Goal: Information Seeking & Learning: Check status

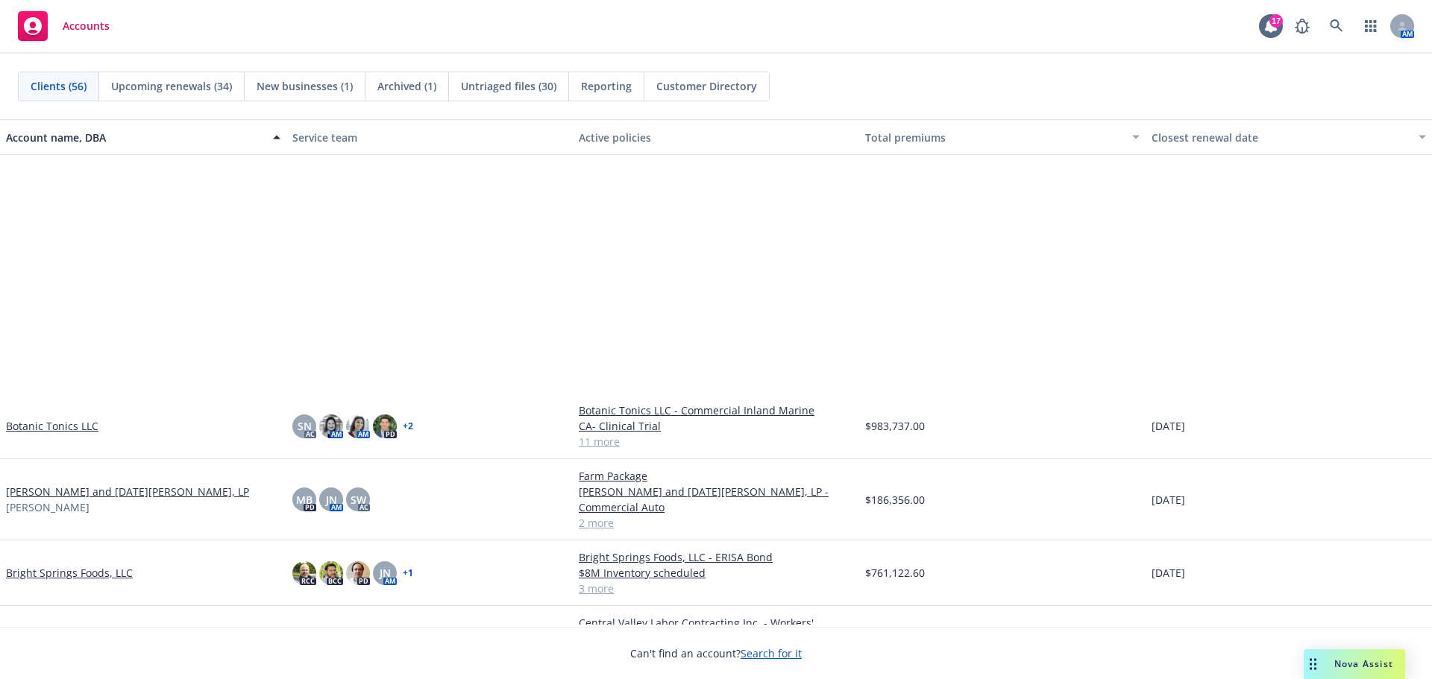
scroll to position [746, 0]
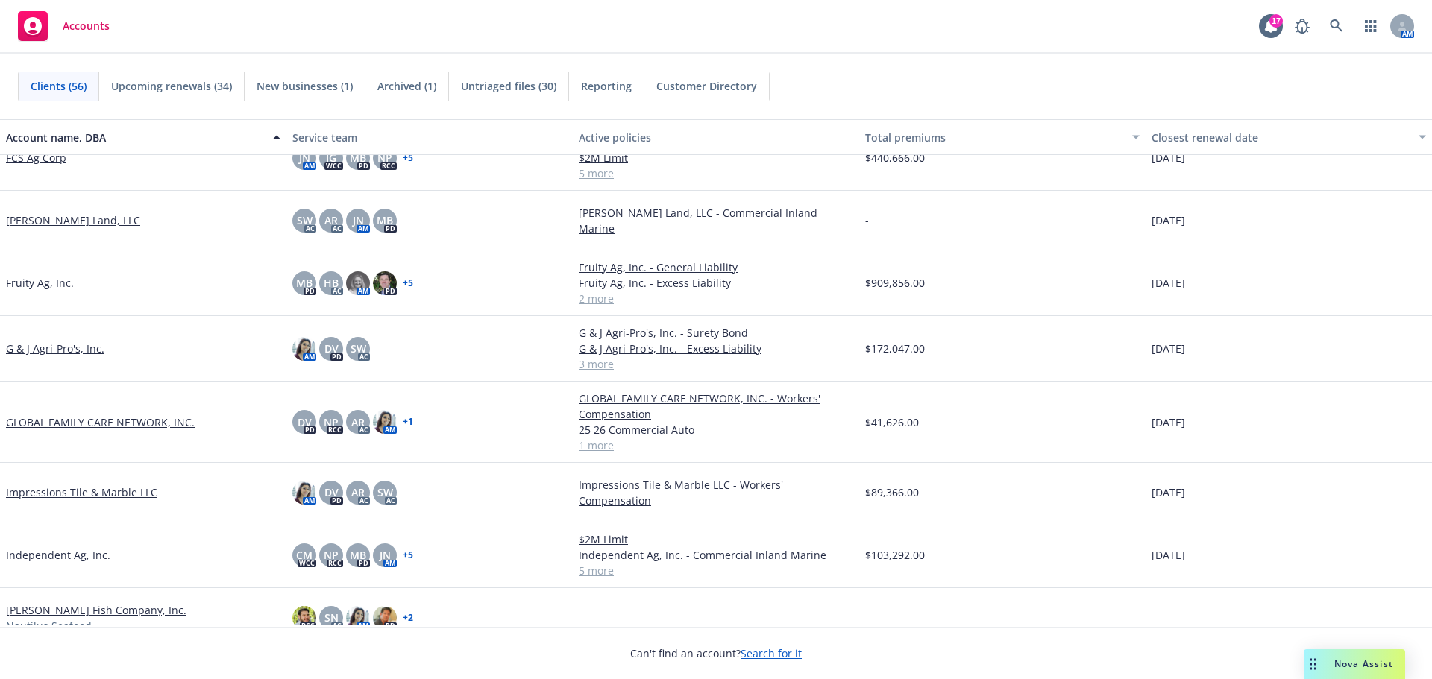
click at [7, 162] on link "FCS Ag Corp" at bounding box center [36, 158] width 60 height 16
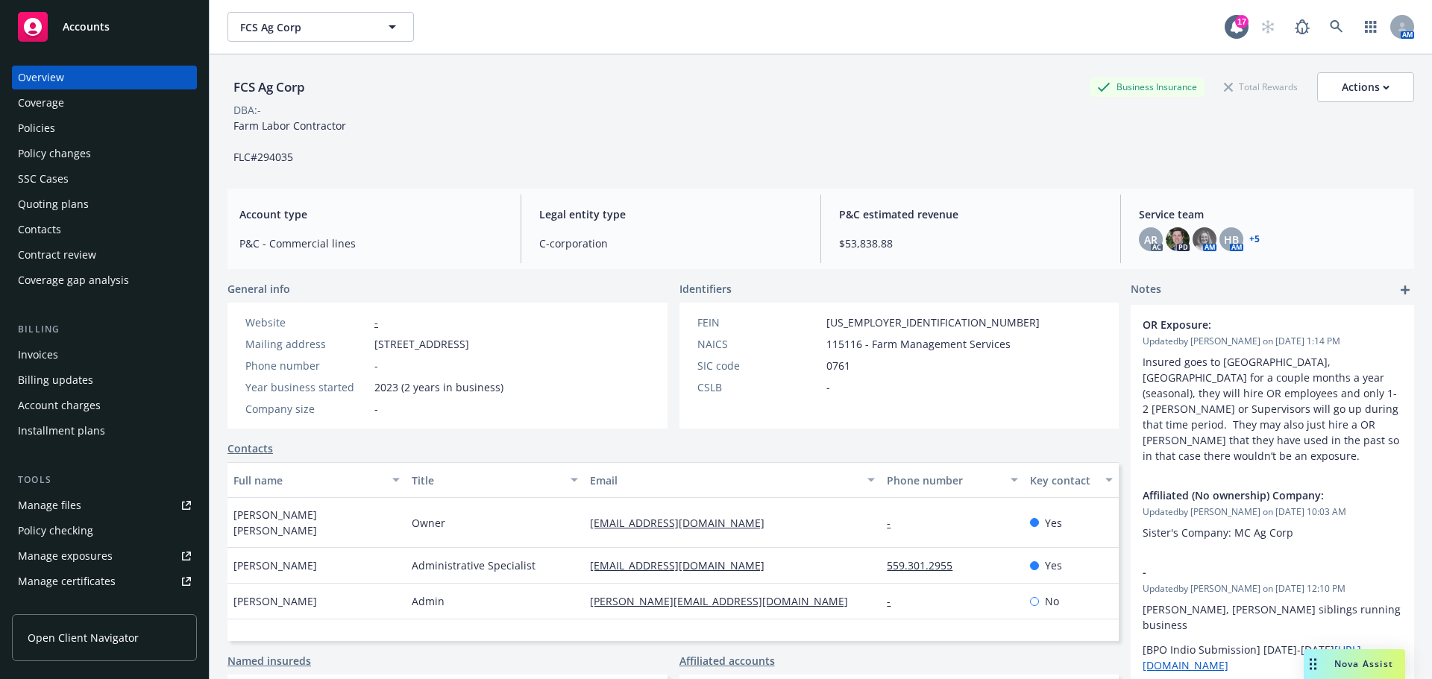
click at [75, 140] on div "Policies" at bounding box center [104, 128] width 173 height 24
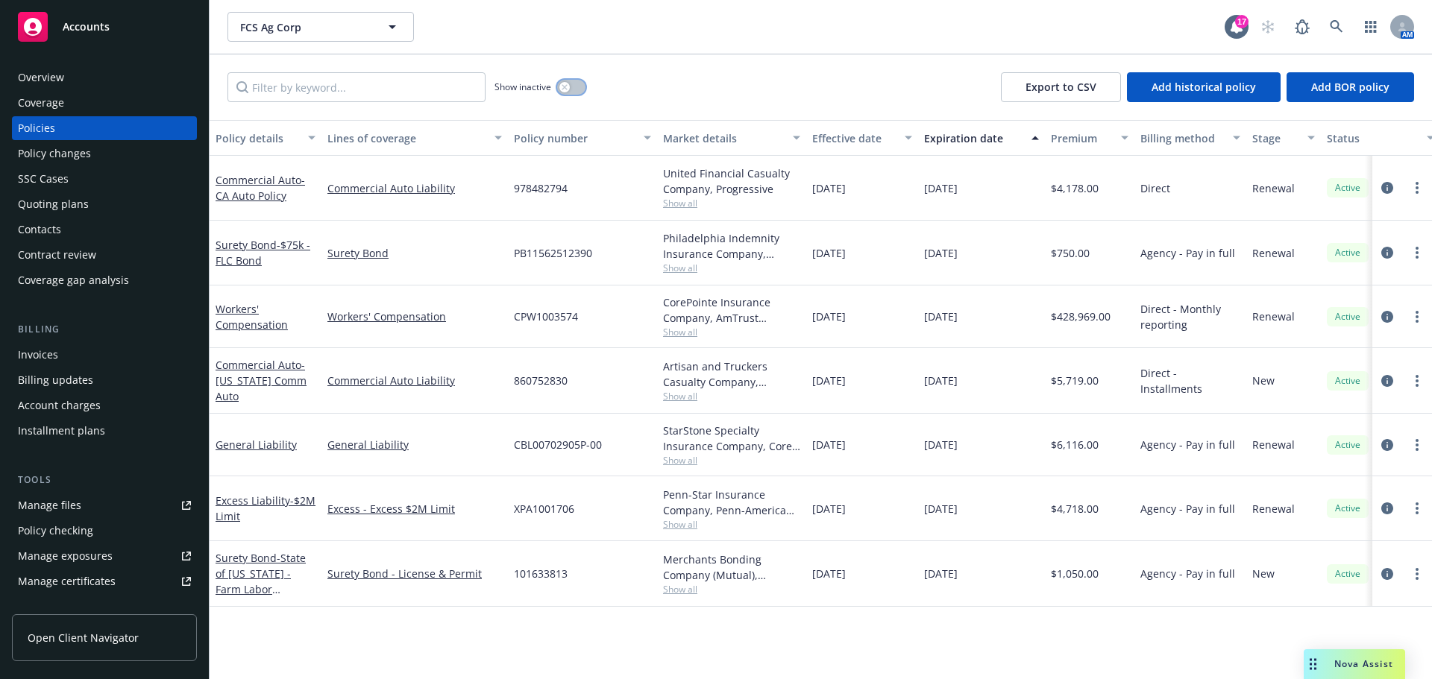
click at [578, 95] on button "button" at bounding box center [571, 87] width 28 height 15
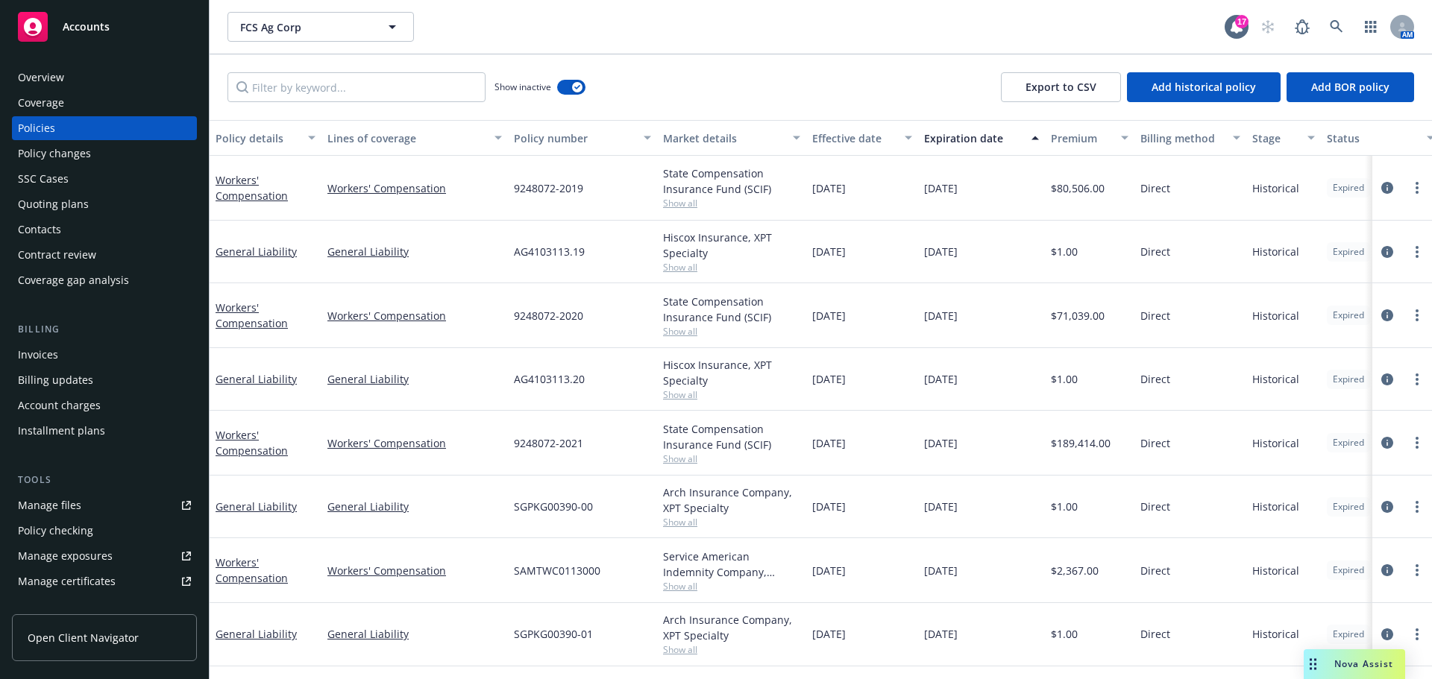
click at [248, 146] on div "Policy details" at bounding box center [258, 139] width 84 height 16
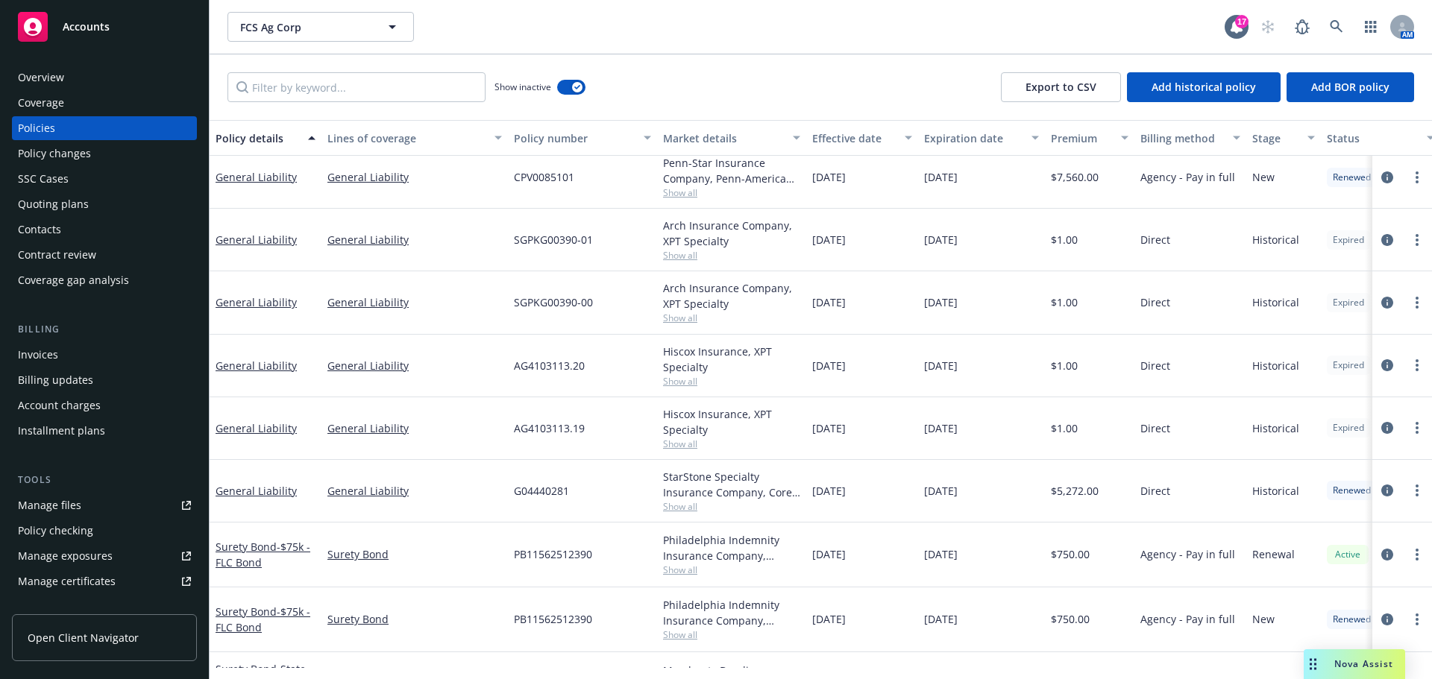
scroll to position [497, 0]
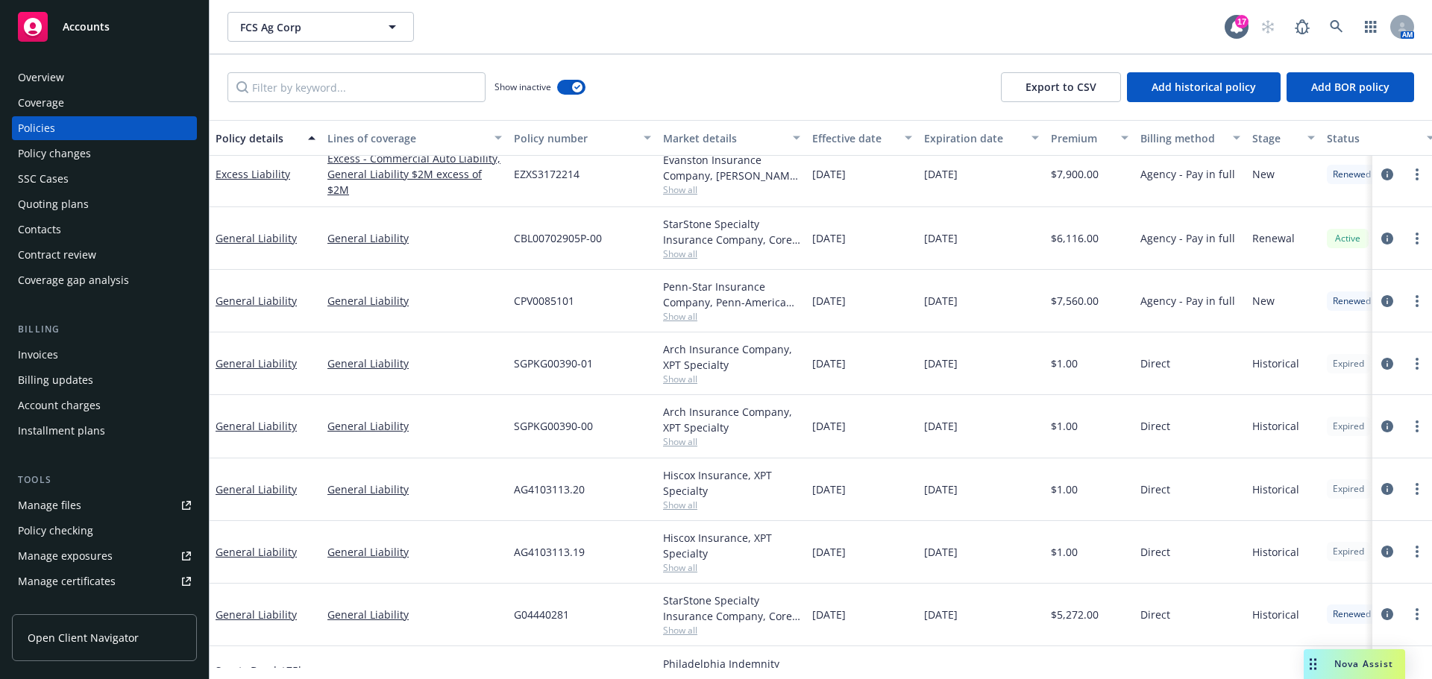
click at [666, 624] on div "StarStone Specialty Insurance Company, Core Specialty, RT Specialty Insurance S…" at bounding box center [731, 608] width 137 height 31
click at [268, 622] on link "General Liability" at bounding box center [256, 615] width 81 height 14
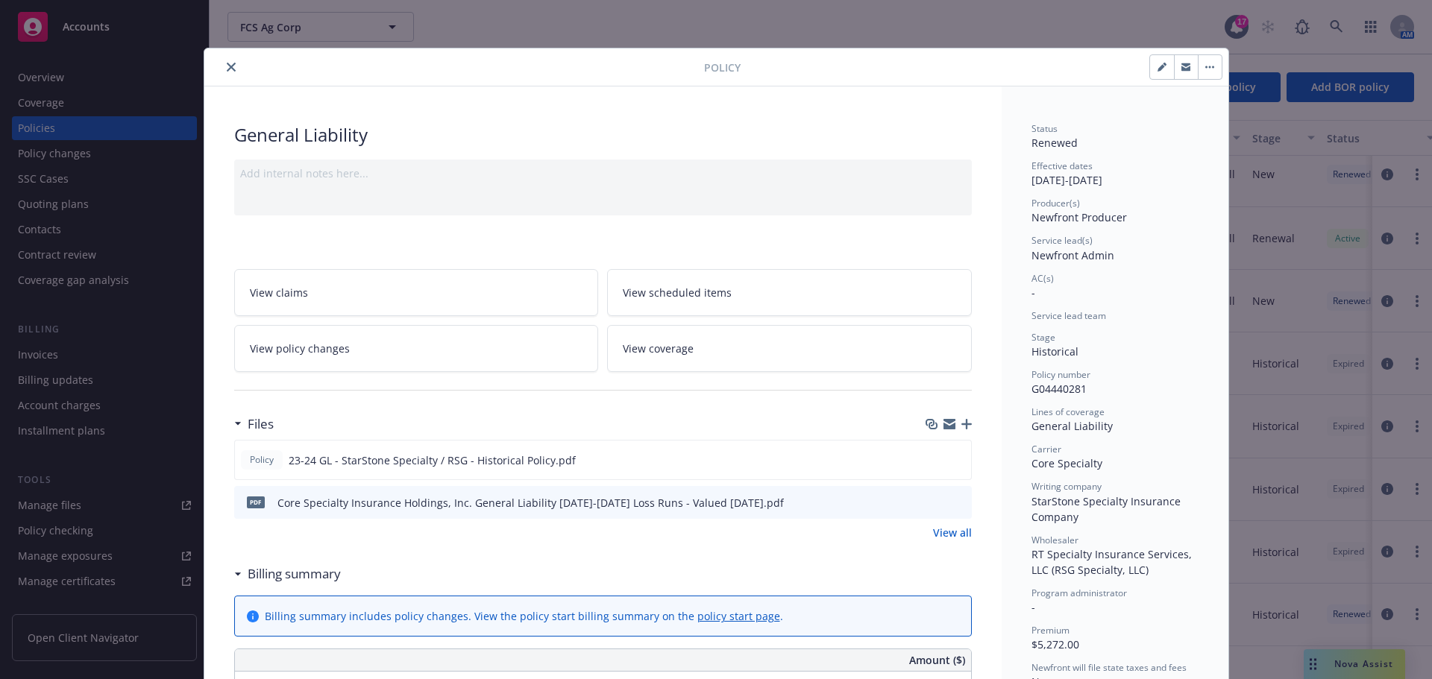
click at [227, 68] on icon "close" at bounding box center [231, 67] width 9 height 9
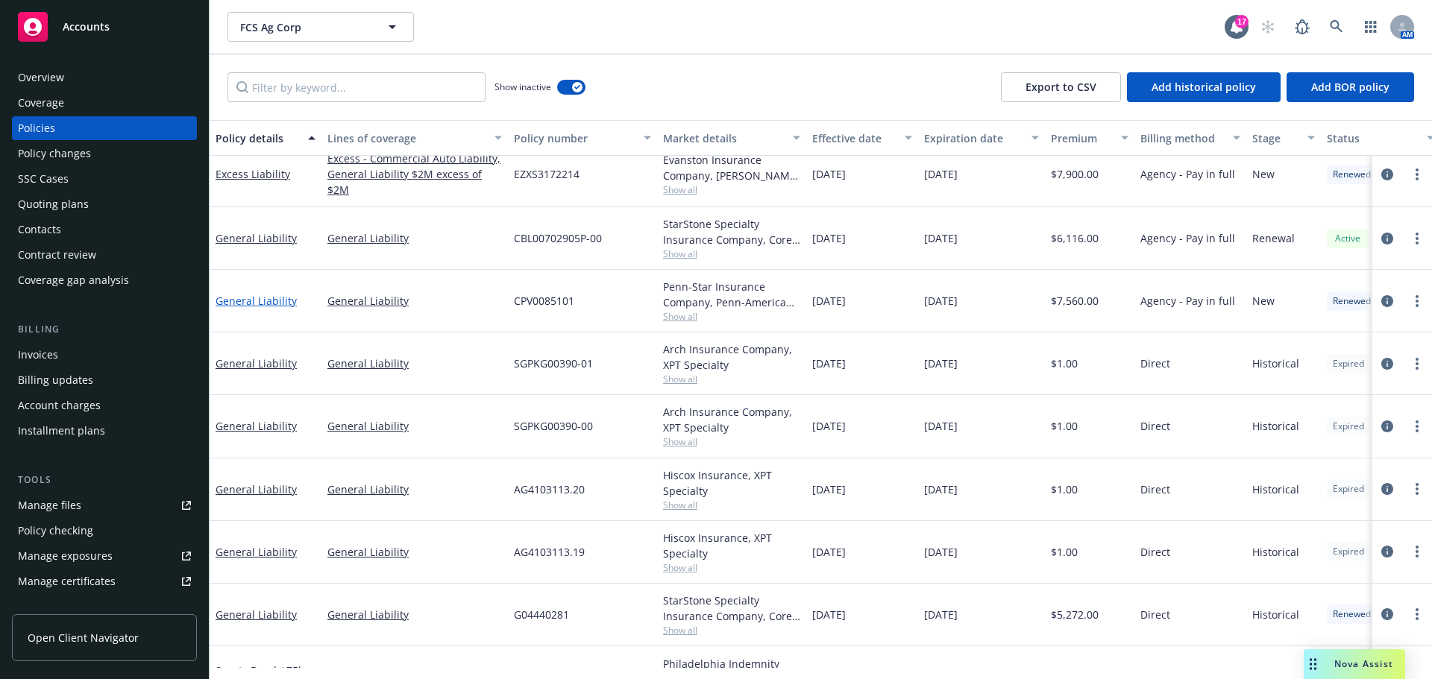
click at [235, 308] on link "General Liability" at bounding box center [256, 301] width 81 height 14
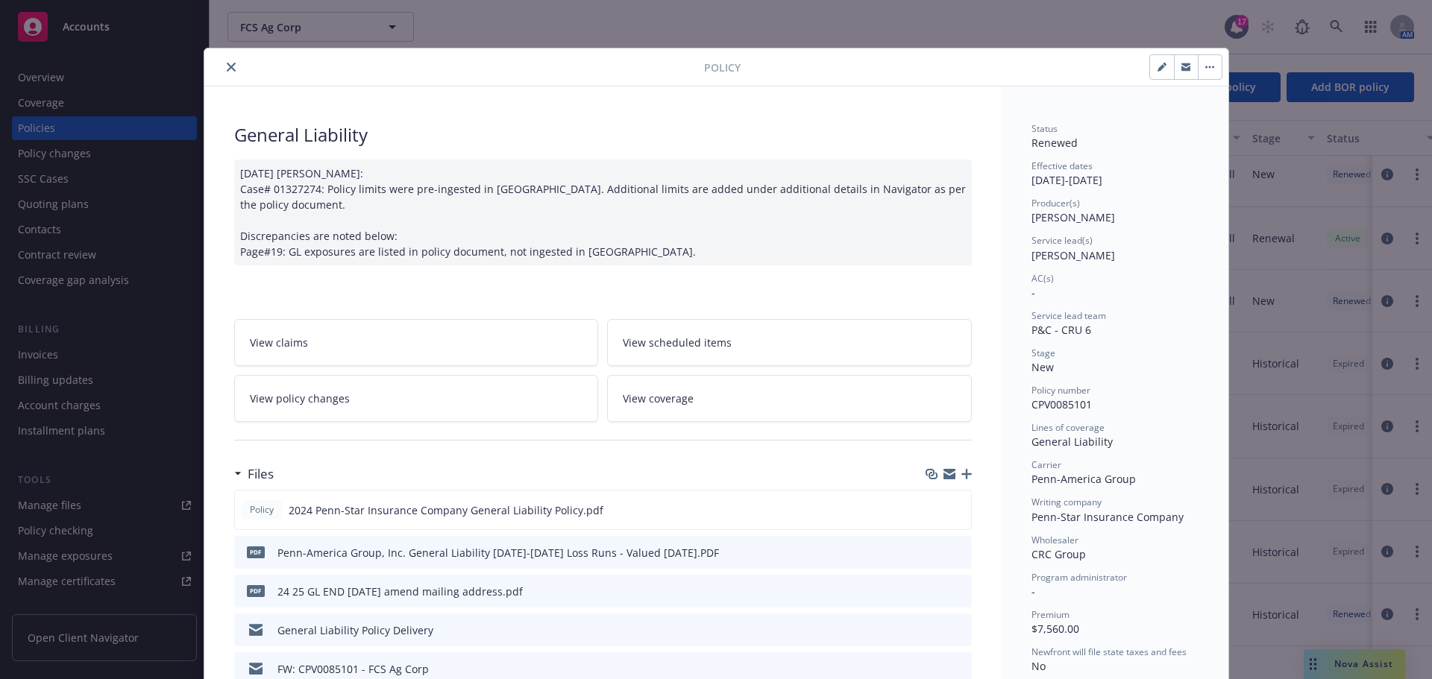
click at [227, 70] on icon "close" at bounding box center [231, 67] width 9 height 9
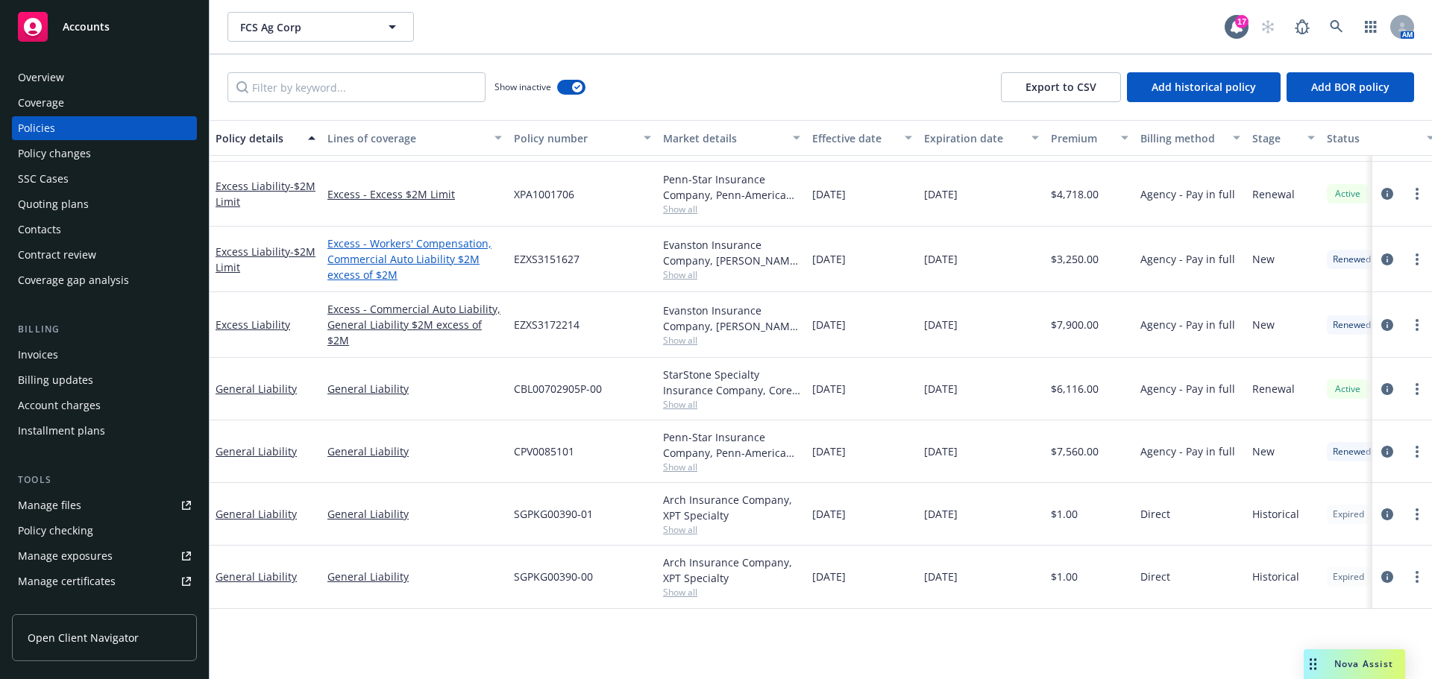
scroll to position [131, 0]
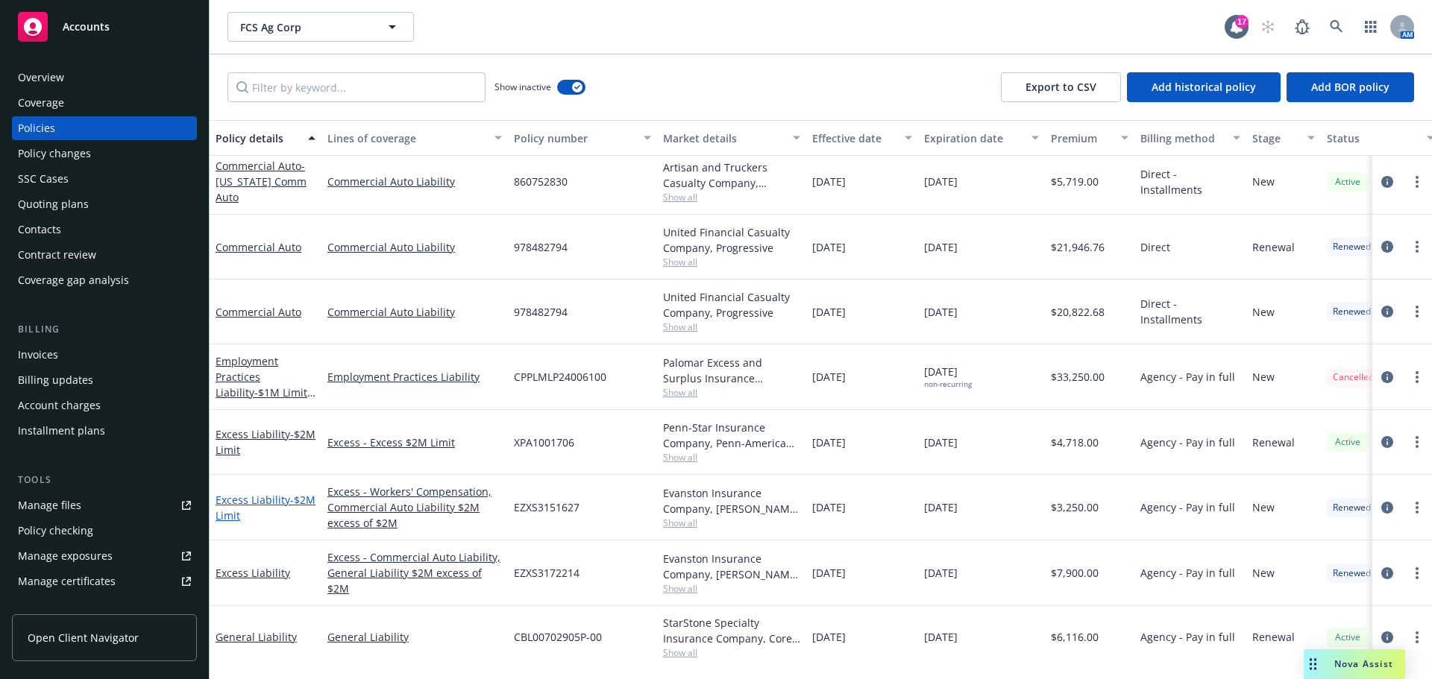
click at [233, 523] on link "Excess Liability - $2M Limit" at bounding box center [266, 508] width 100 height 30
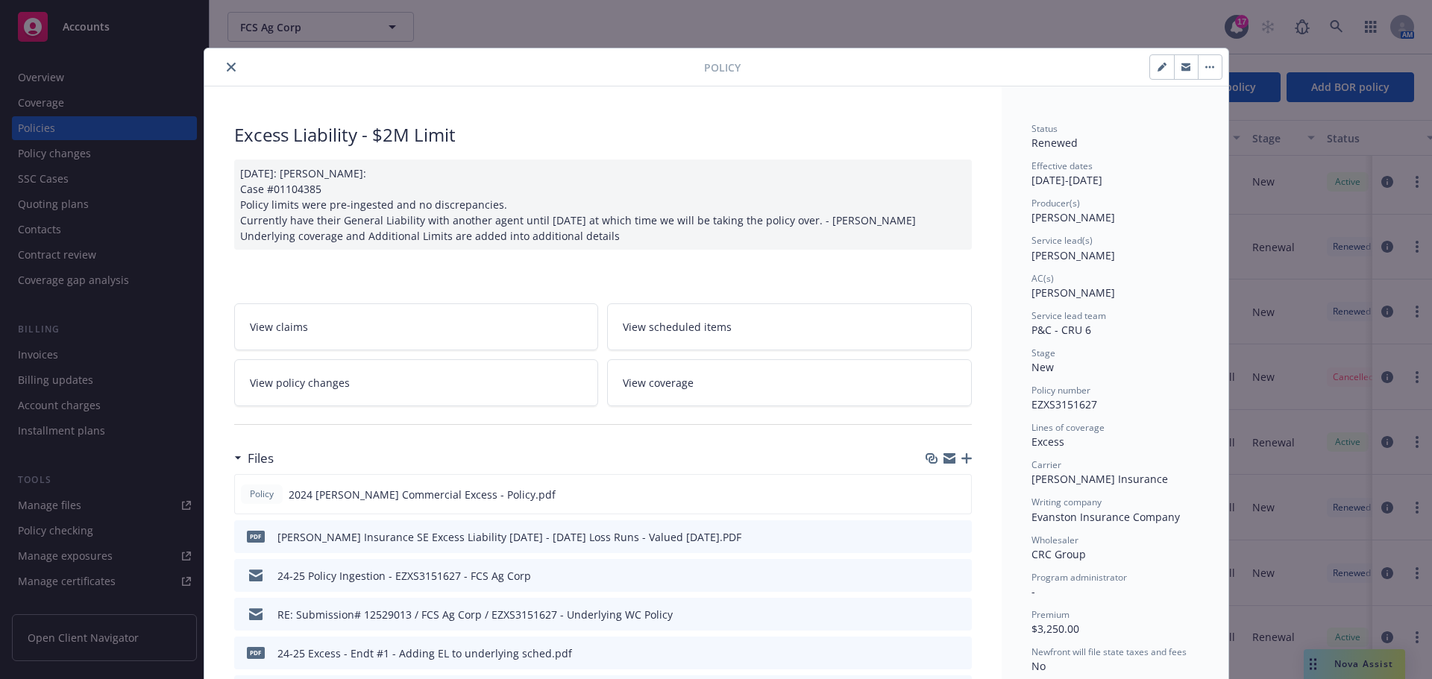
click at [230, 74] on button "close" at bounding box center [231, 67] width 18 height 18
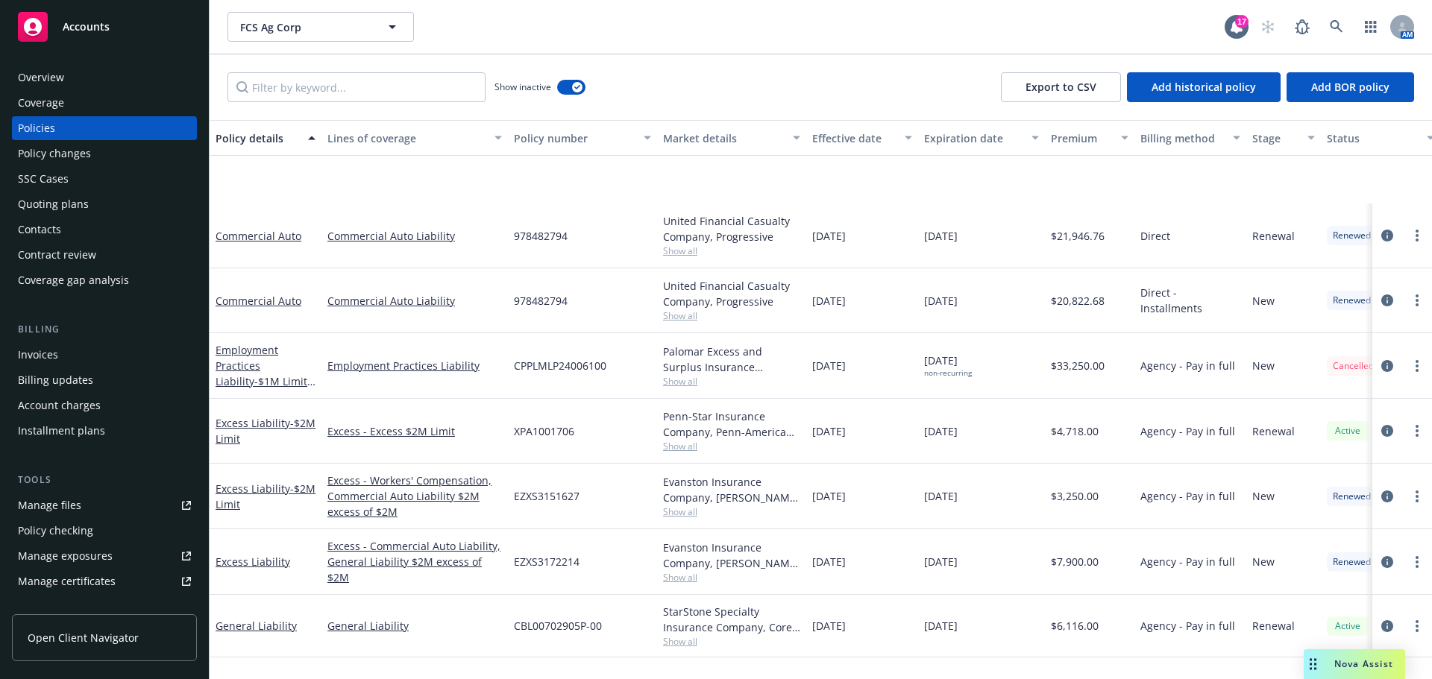
scroll to position [256, 0]
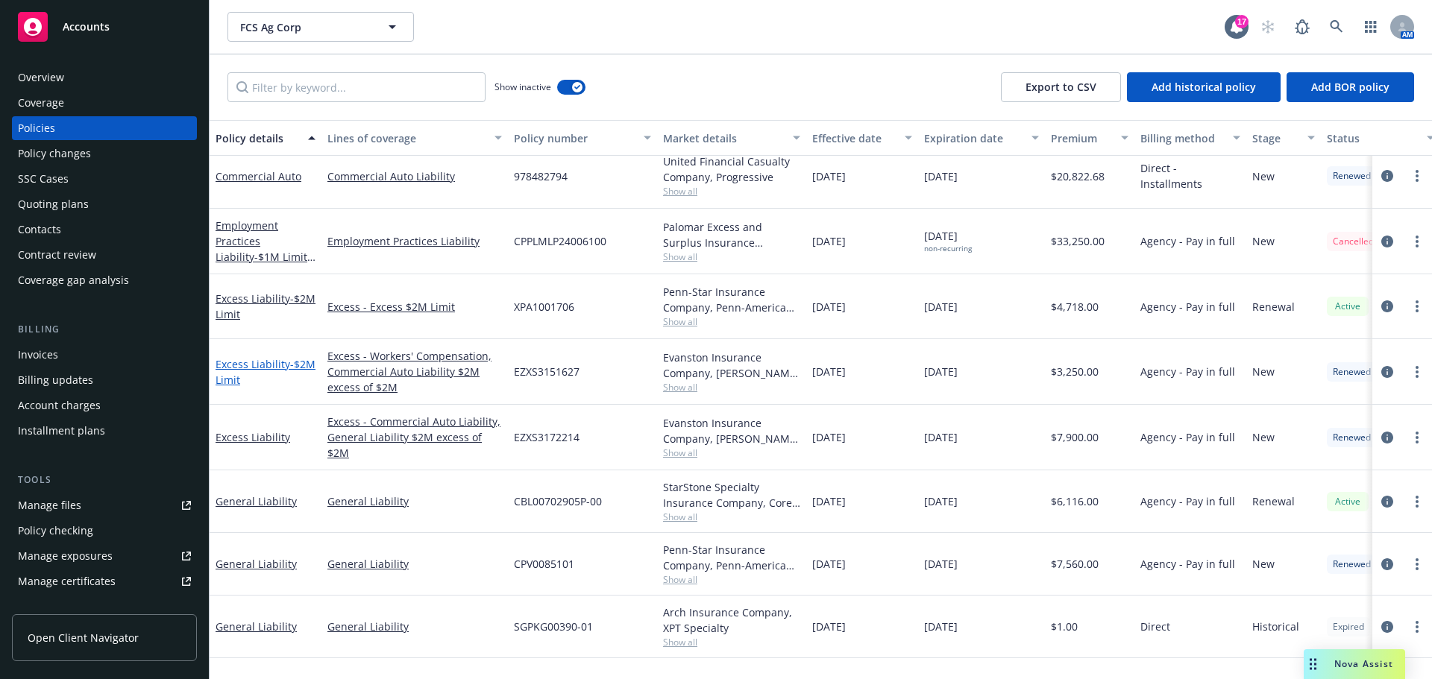
click at [233, 387] on link "Excess Liability - $2M Limit" at bounding box center [266, 372] width 100 height 30
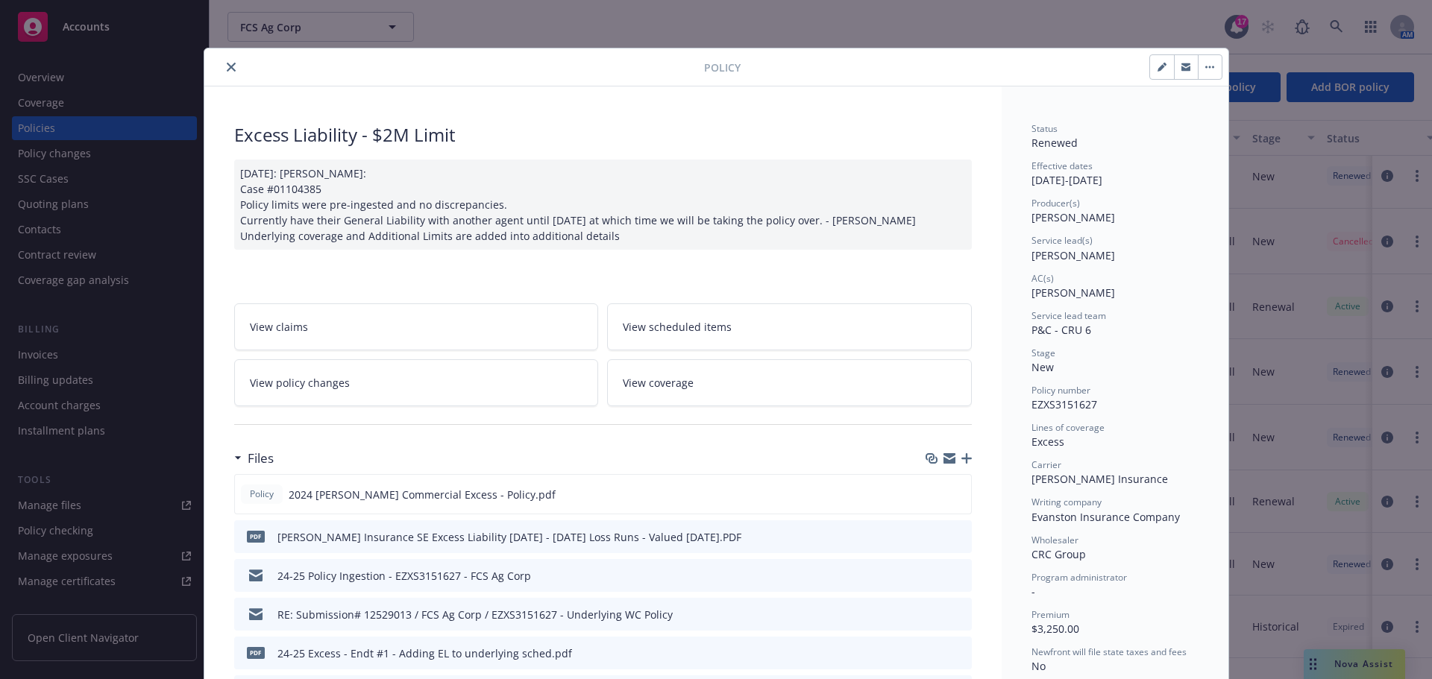
scroll to position [45, 0]
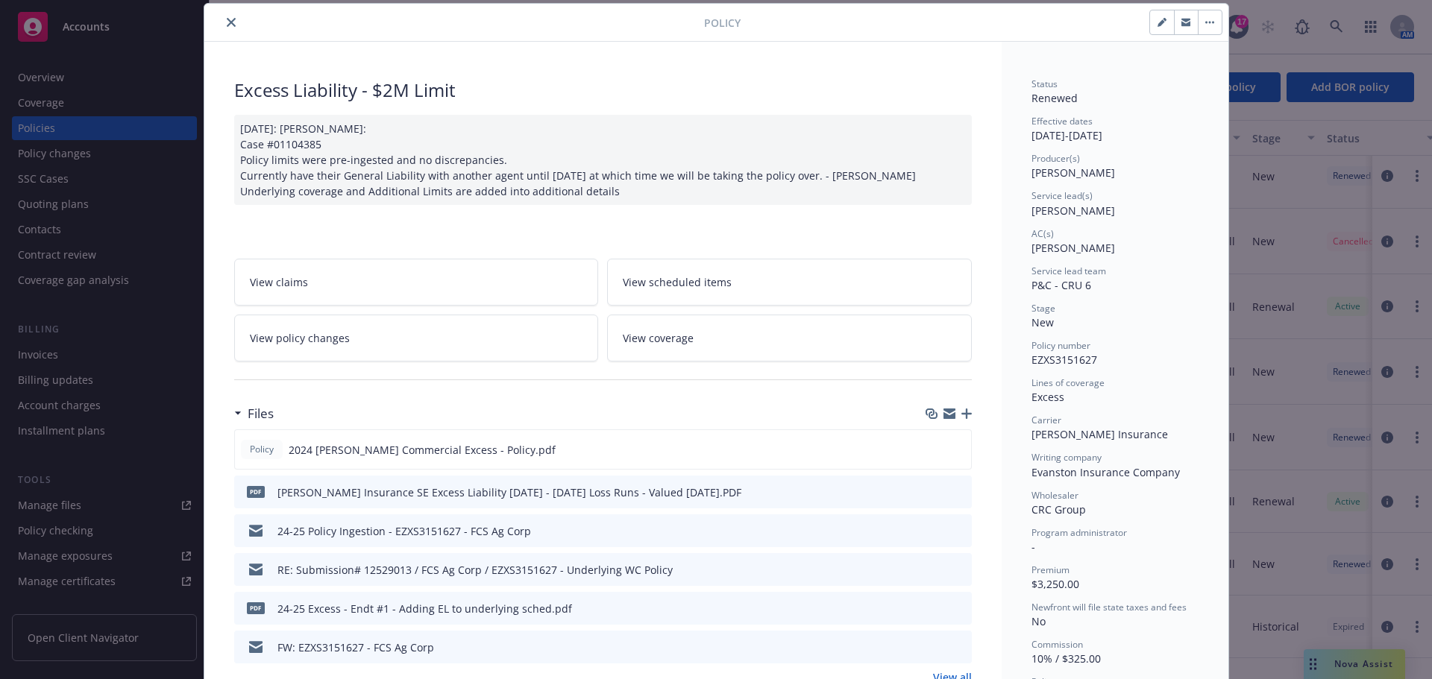
click at [227, 23] on icon "close" at bounding box center [231, 22] width 9 height 9
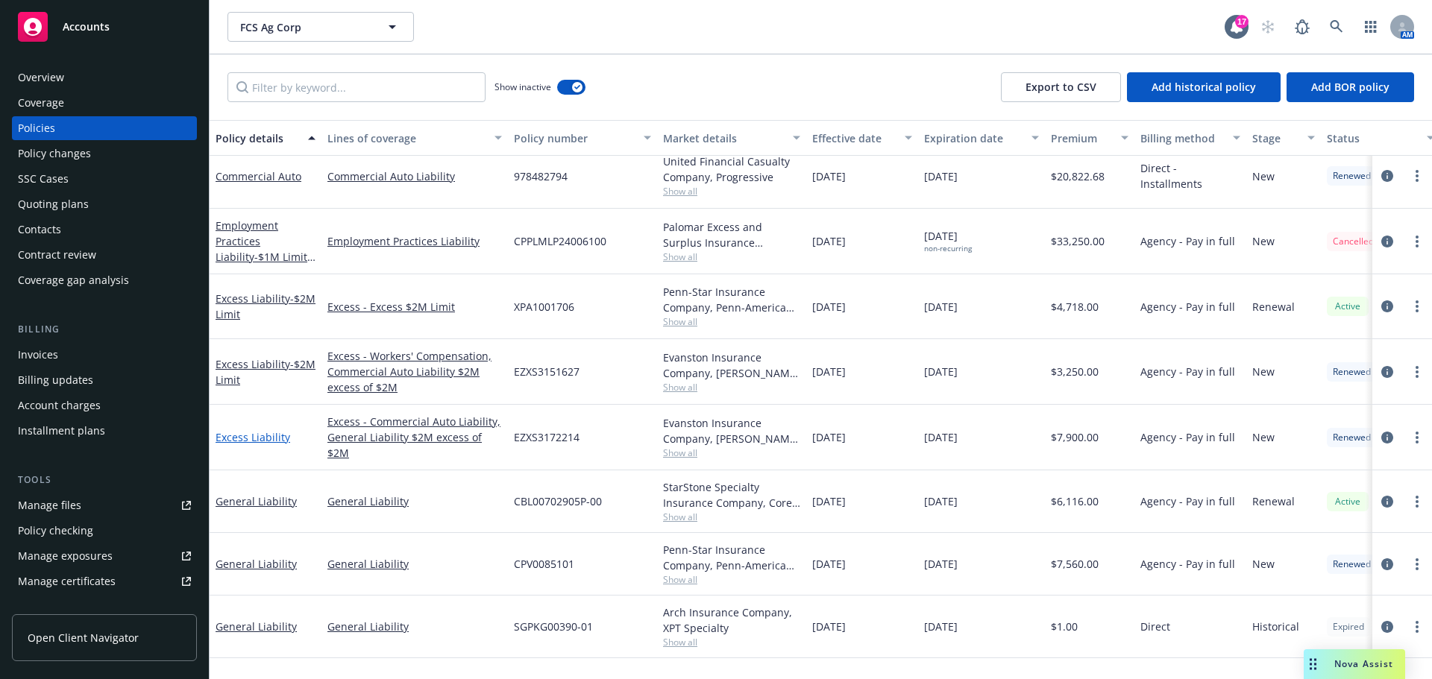
click at [255, 445] on link "Excess Liability" at bounding box center [253, 437] width 75 height 14
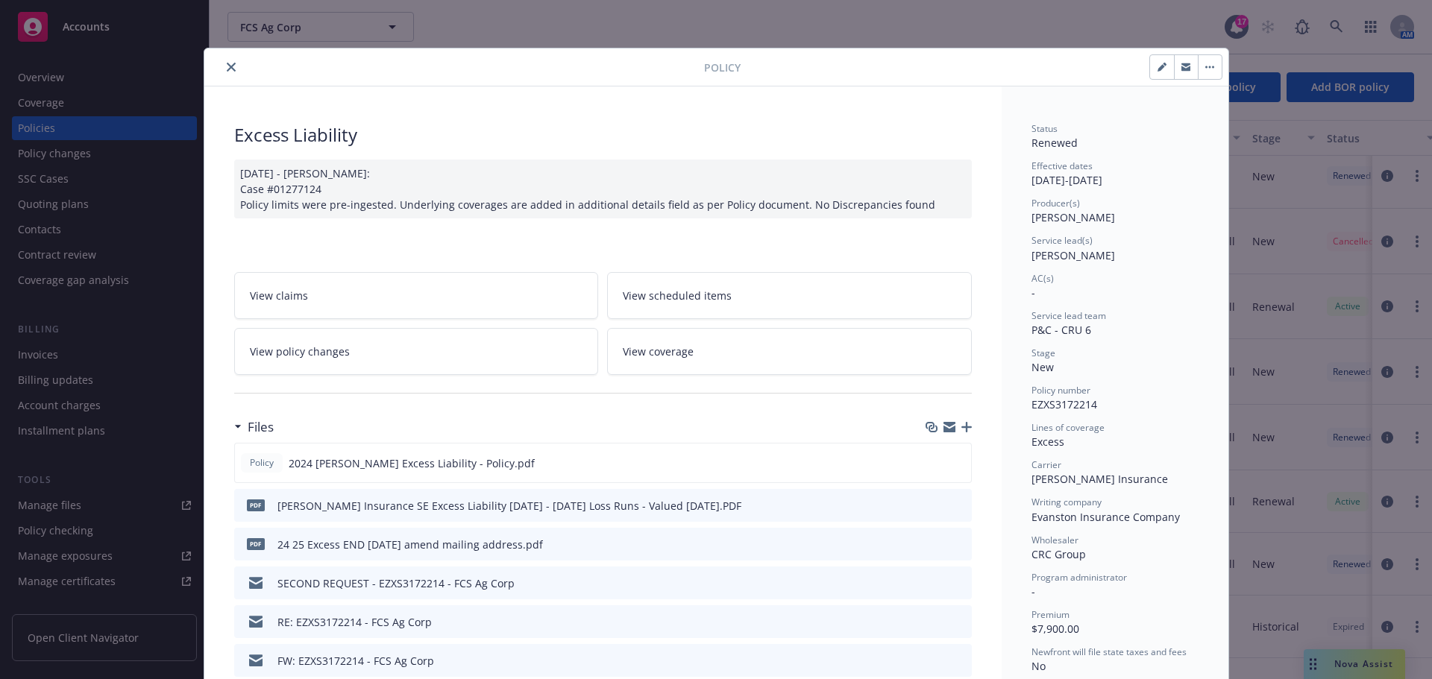
click at [228, 67] on icon "close" at bounding box center [231, 67] width 9 height 9
